Goal: Navigation & Orientation: Find specific page/section

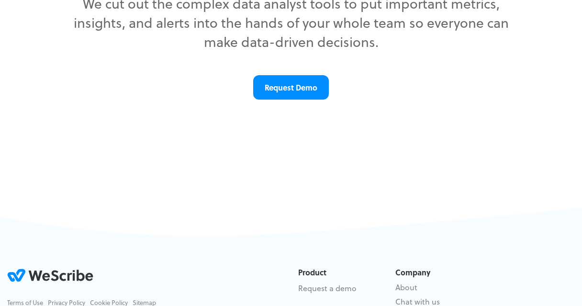
scroll to position [231, 0]
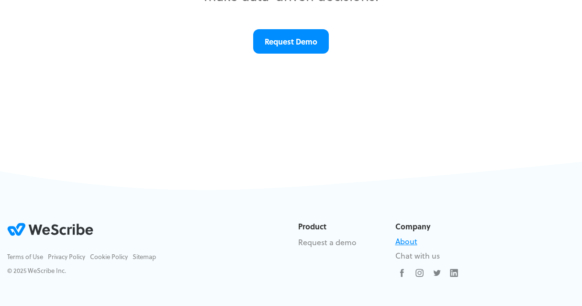
click at [397, 238] on link "About" at bounding box center [406, 240] width 22 height 11
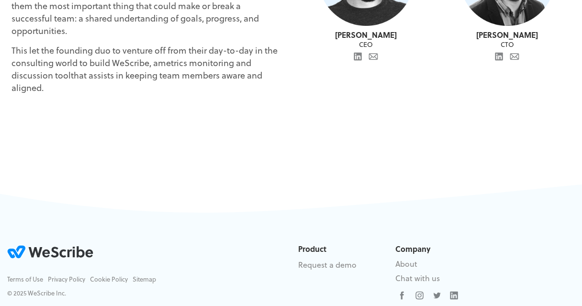
scroll to position [361, 0]
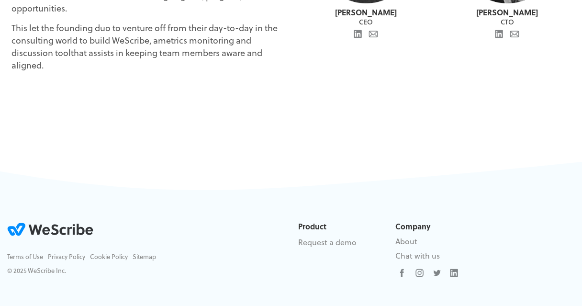
drag, startPoint x: 505, startPoint y: 208, endPoint x: 295, endPoint y: 152, distance: 217.3
click at [295, 152] on footer "Product Features Pricing Request a demo Solutions Link Link Link Link Company A…" at bounding box center [291, 227] width 582 height 156
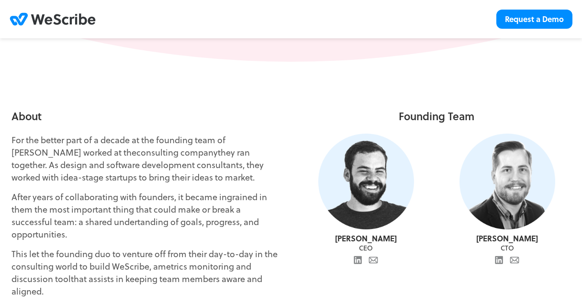
scroll to position [0, 0]
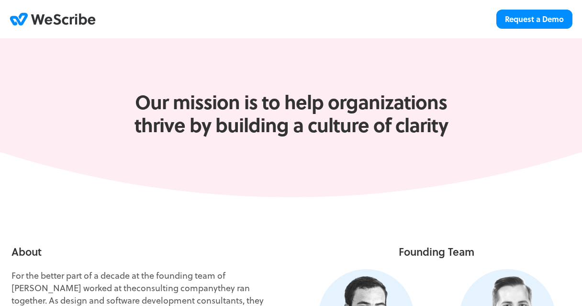
click at [61, 22] on icon "WeScribe .st0{fill:#323538;} .st1{fill:#008DFF;}" at bounding box center [53, 19] width 86 height 17
